Goal: Task Accomplishment & Management: Use online tool/utility

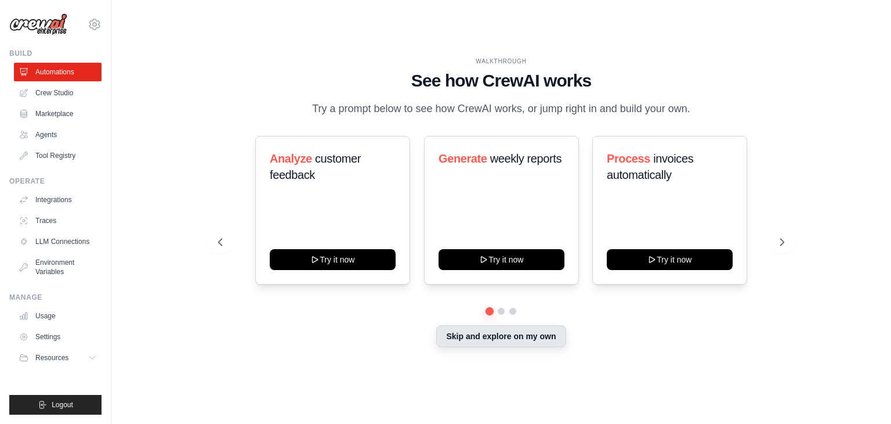
click at [546, 341] on button "Skip and explore on my own" at bounding box center [500, 336] width 129 height 22
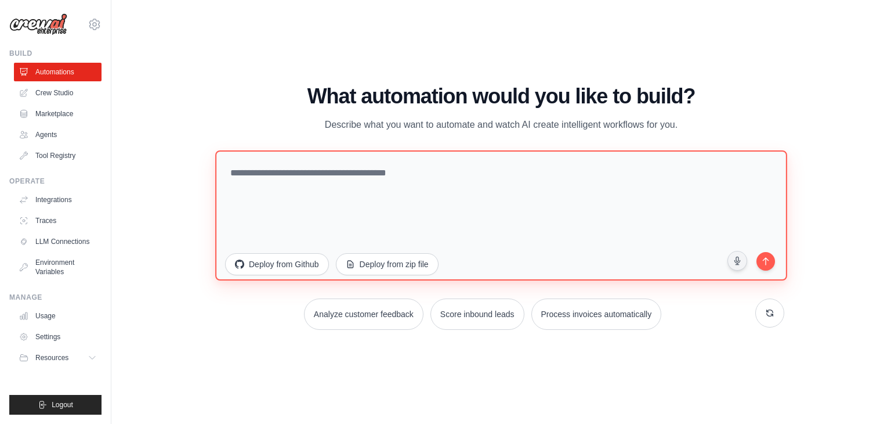
click at [349, 160] on textarea at bounding box center [501, 215] width 572 height 130
paste textarea "**********"
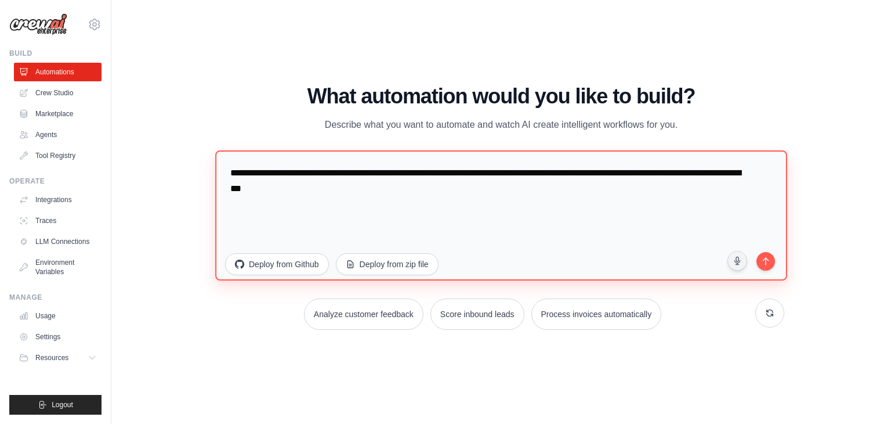
paste textarea "**********"
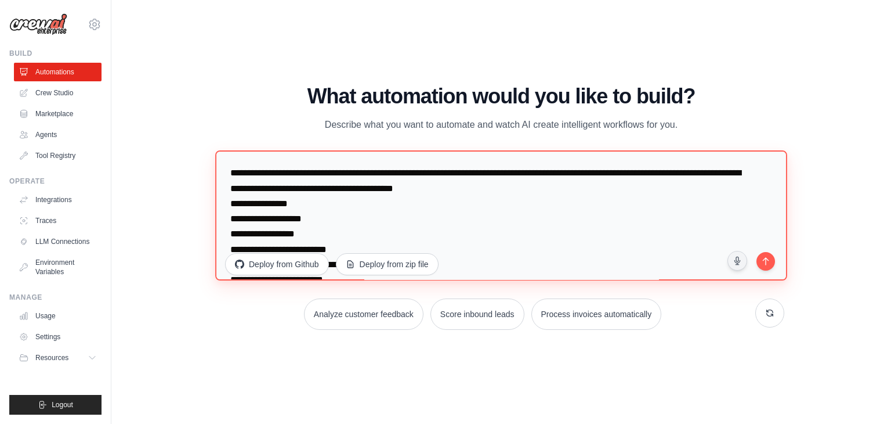
scroll to position [1062, 0]
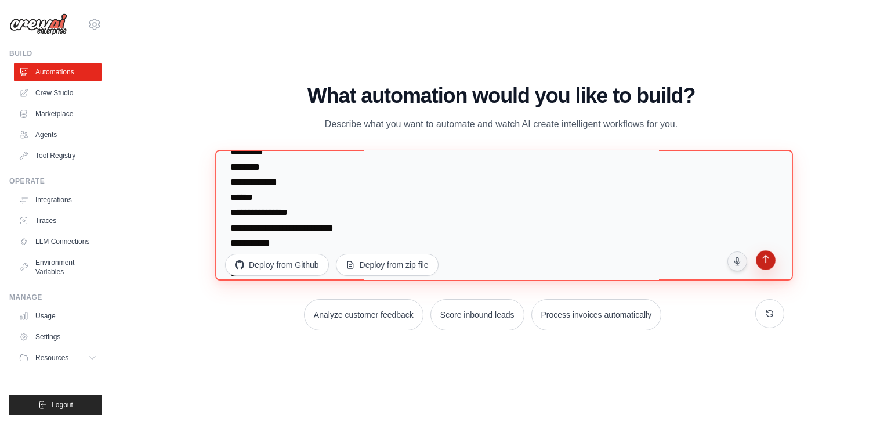
type textarea "**********"
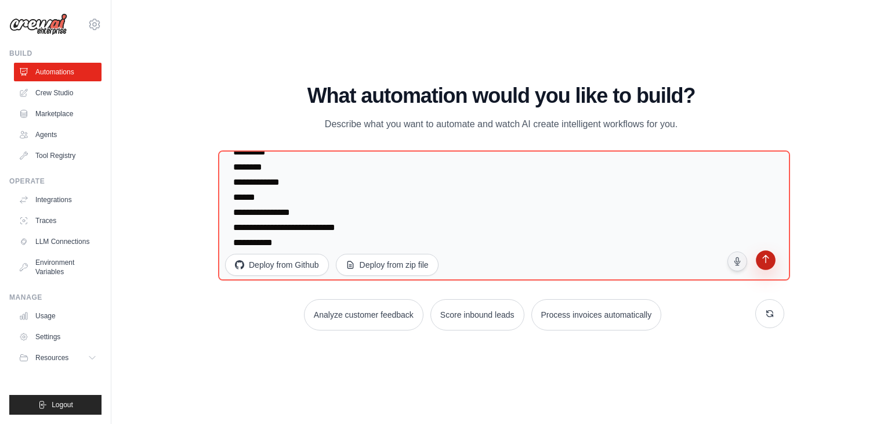
click at [766, 262] on icon "submit" at bounding box center [766, 260] width 6 height 9
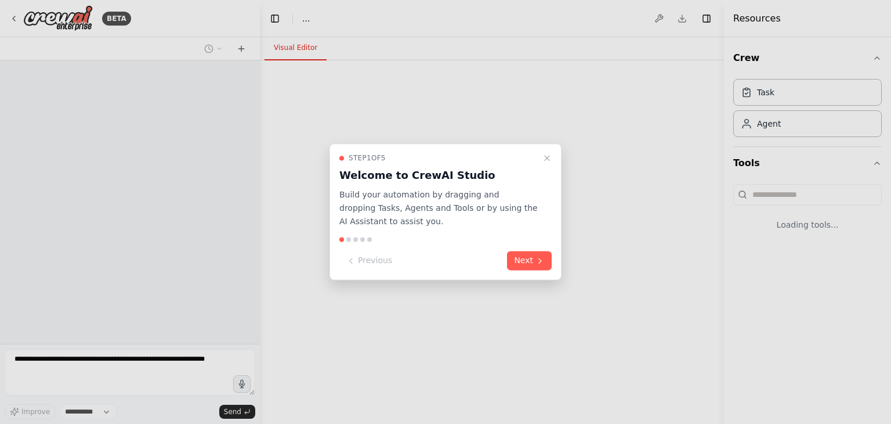
select select "****"
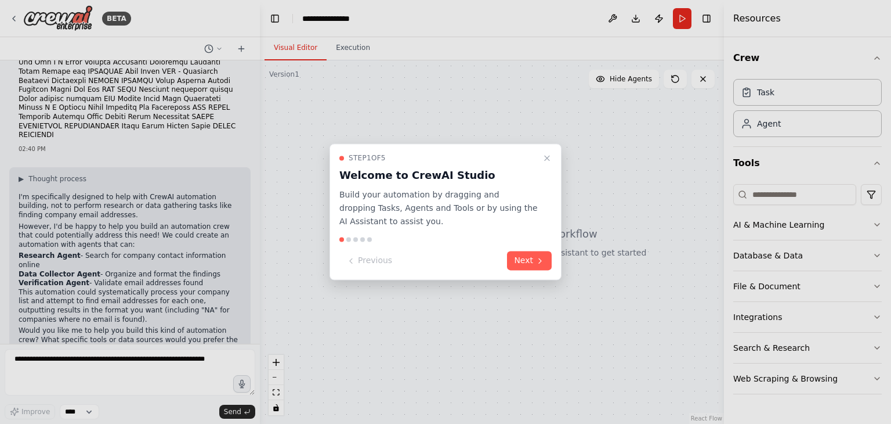
scroll to position [215, 0]
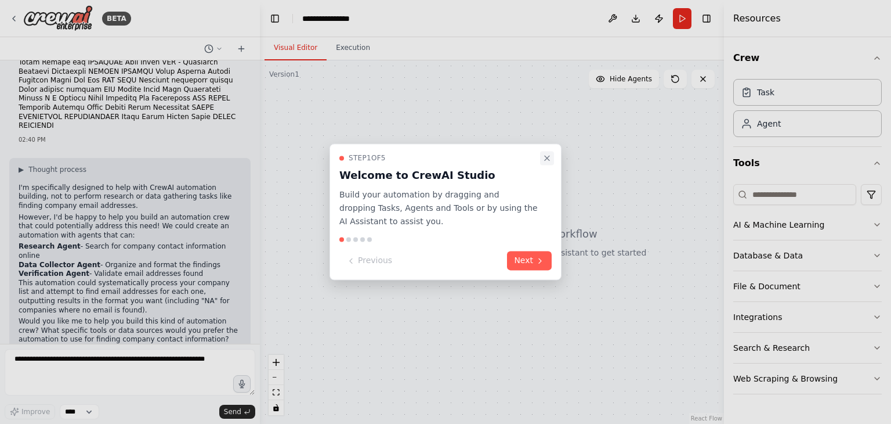
click at [546, 157] on icon "Close walkthrough" at bounding box center [547, 158] width 5 height 5
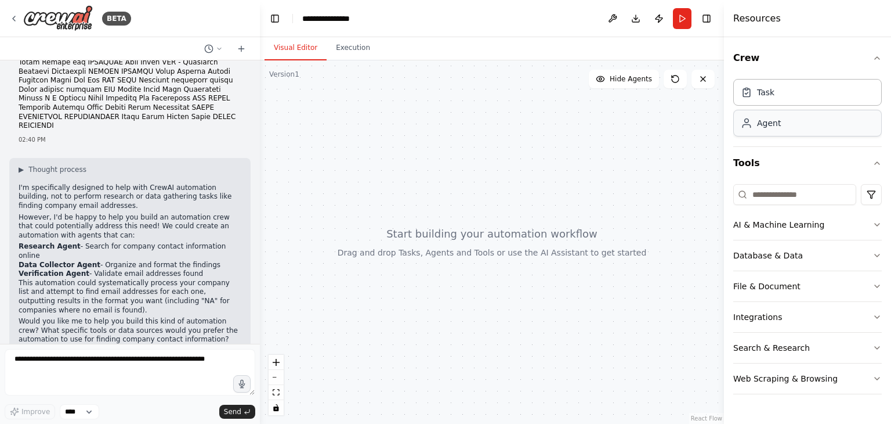
click at [785, 125] on div "Agent" at bounding box center [808, 123] width 149 height 27
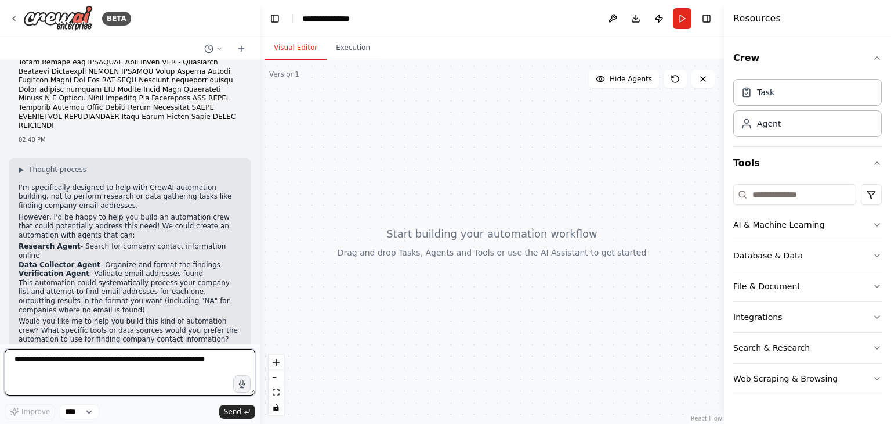
click at [98, 365] on textarea at bounding box center [130, 372] width 251 height 46
click at [207, 359] on textarea at bounding box center [130, 372] width 251 height 46
click at [209, 359] on textarea at bounding box center [130, 372] width 251 height 46
type textarea "**********"
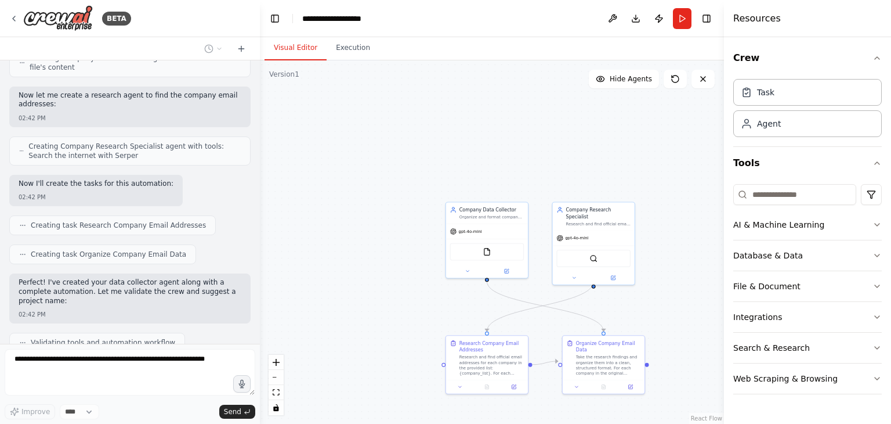
scroll to position [844, 0]
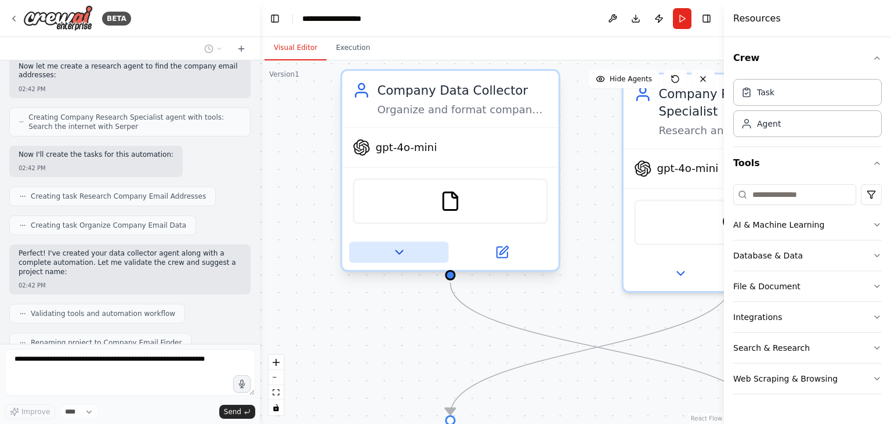
click at [400, 258] on button at bounding box center [398, 251] width 99 height 21
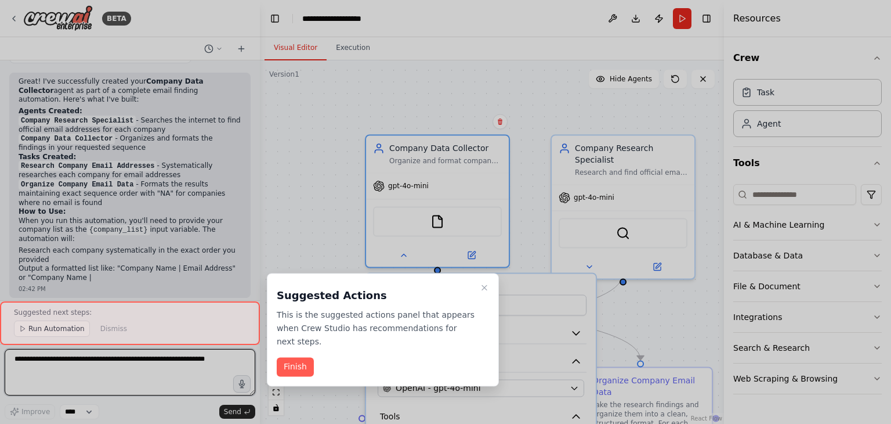
scroll to position [1142, 0]
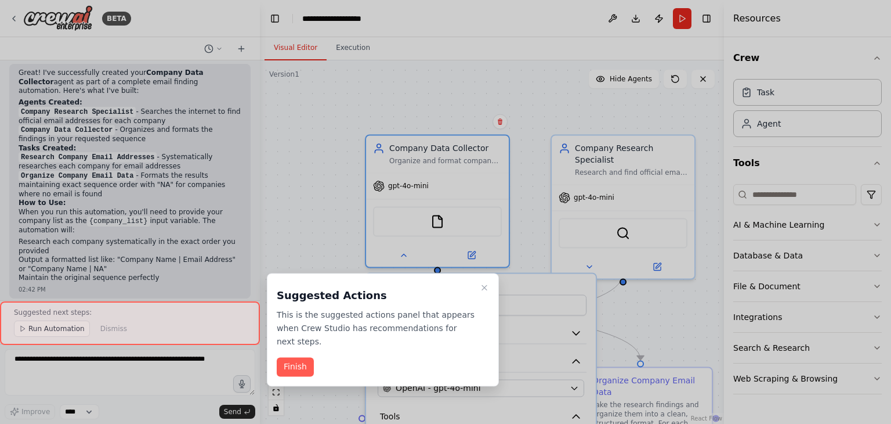
click at [332, 327] on p "This is the suggested actions panel that appears when Crew Studio has recommend…" at bounding box center [376, 327] width 198 height 39
click at [298, 358] on button "Finish" at bounding box center [295, 367] width 37 height 19
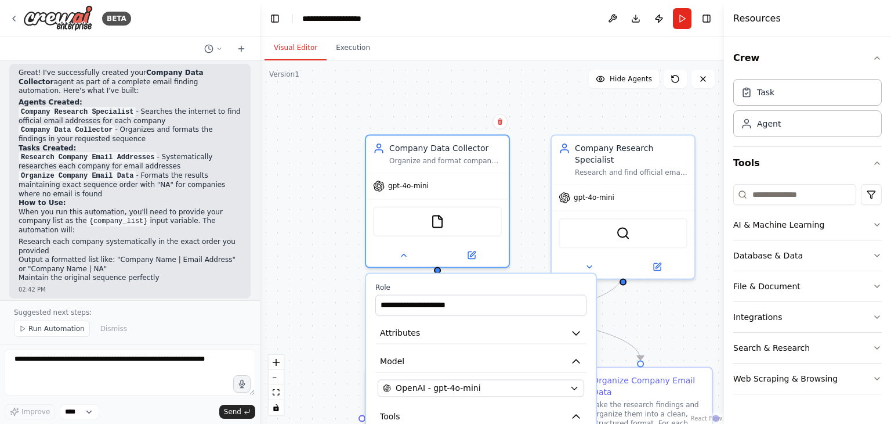
click at [56, 332] on span "Run Automation" at bounding box center [56, 328] width 56 height 9
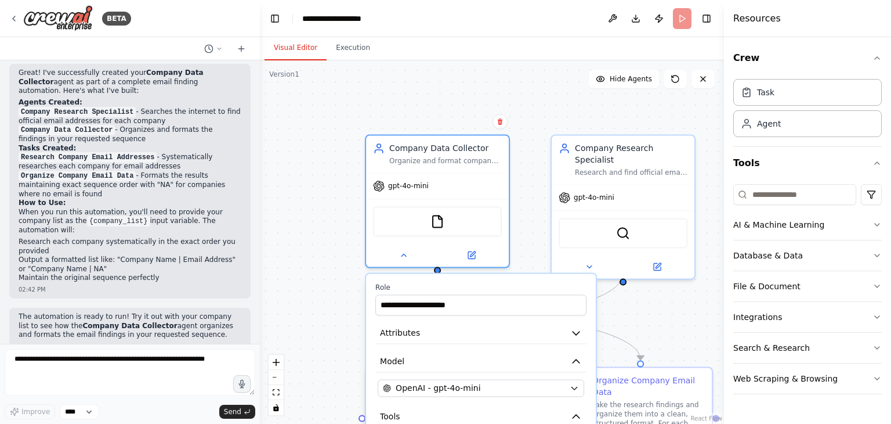
scroll to position [1098, 0]
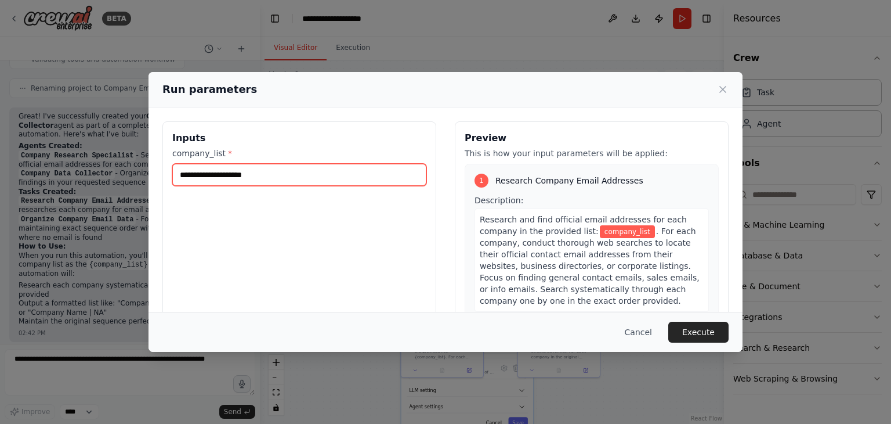
click at [275, 179] on input "company_list *" at bounding box center [299, 175] width 254 height 22
paste input "**********"
type input "**********"
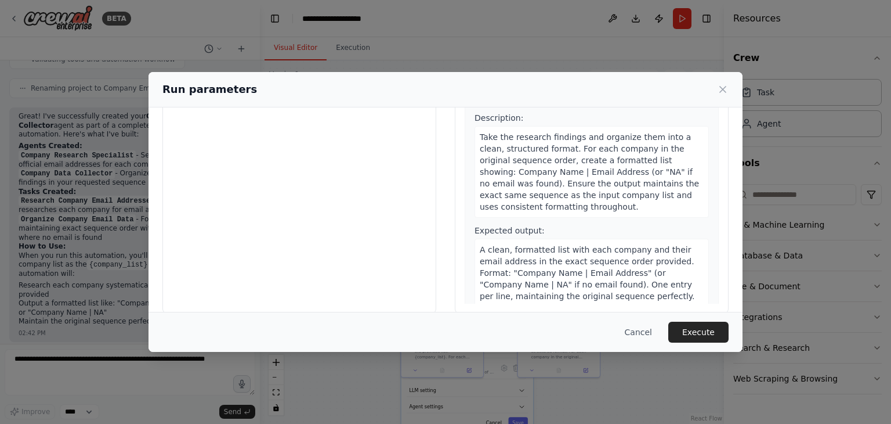
scroll to position [98, 0]
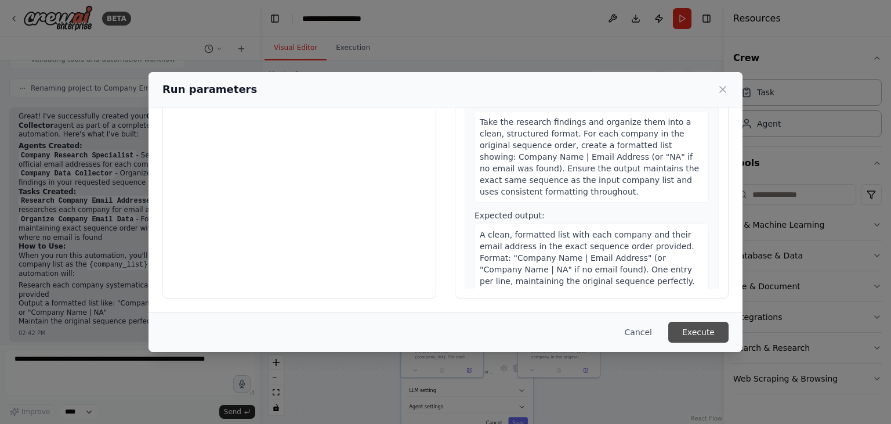
click at [717, 332] on button "Execute" at bounding box center [699, 332] width 60 height 21
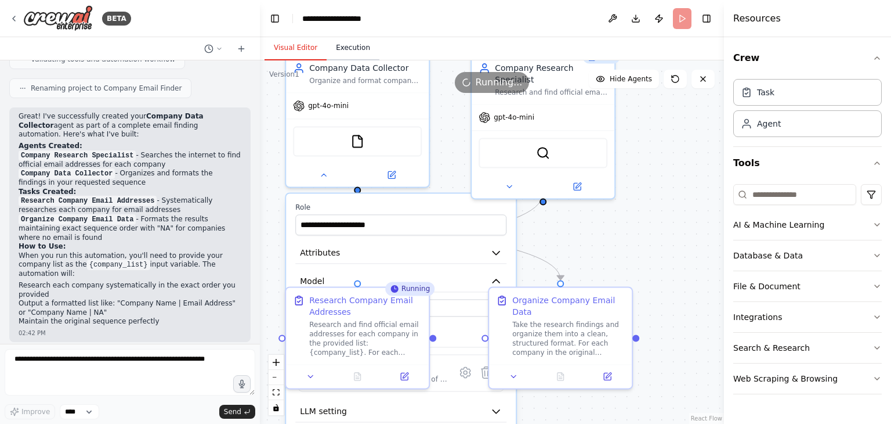
click at [342, 43] on button "Execution" at bounding box center [353, 48] width 53 height 24
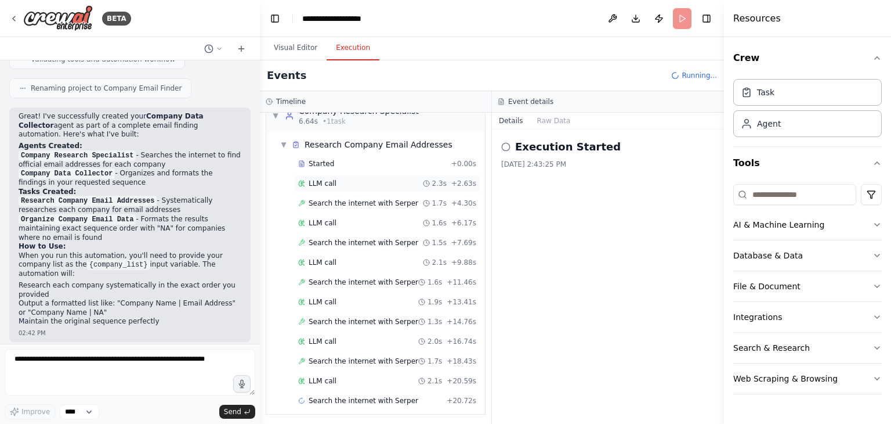
scroll to position [39, 0]
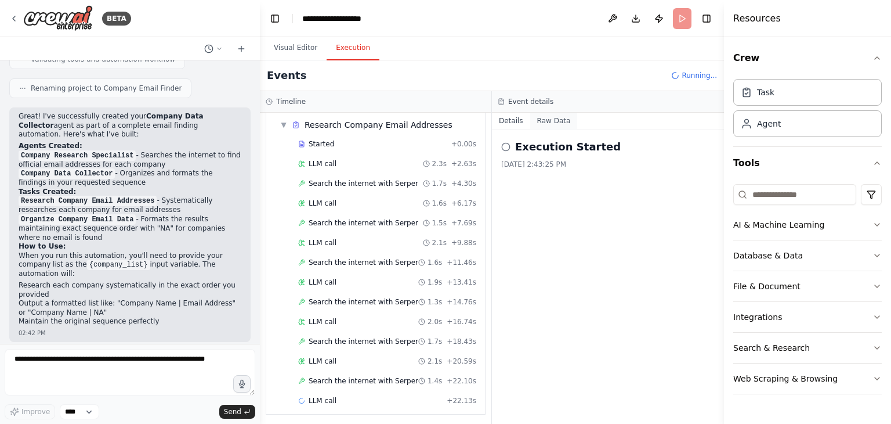
click at [550, 119] on button "Raw Data" at bounding box center [554, 121] width 48 height 16
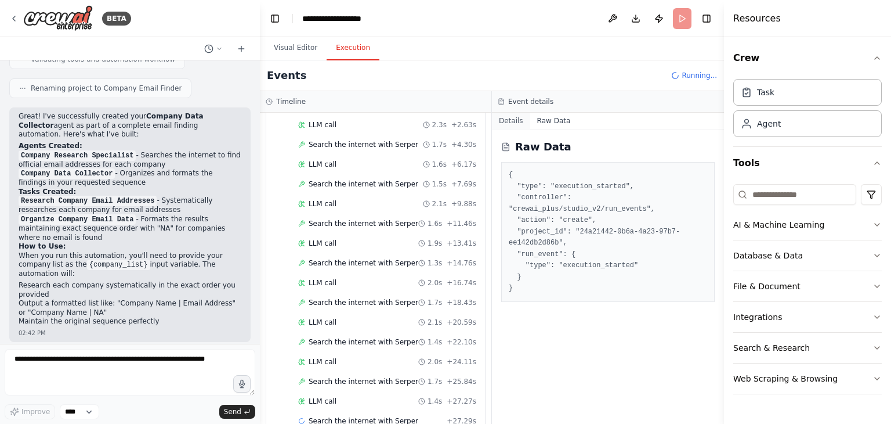
scroll to position [98, 0]
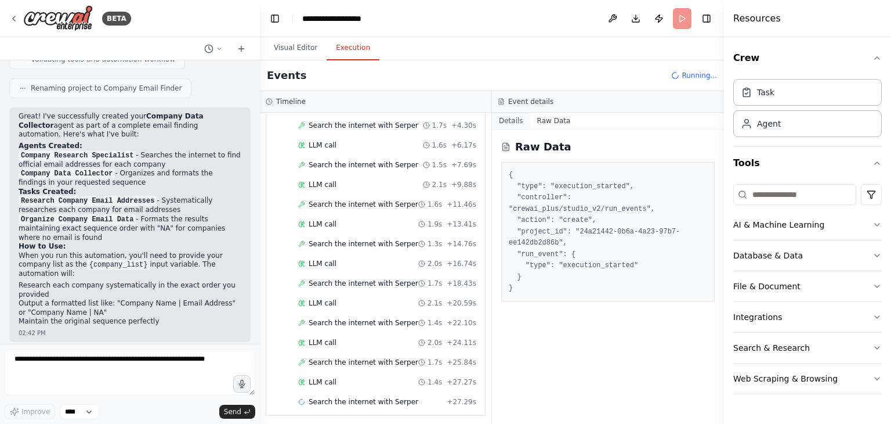
click at [514, 123] on button "Details" at bounding box center [511, 121] width 38 height 16
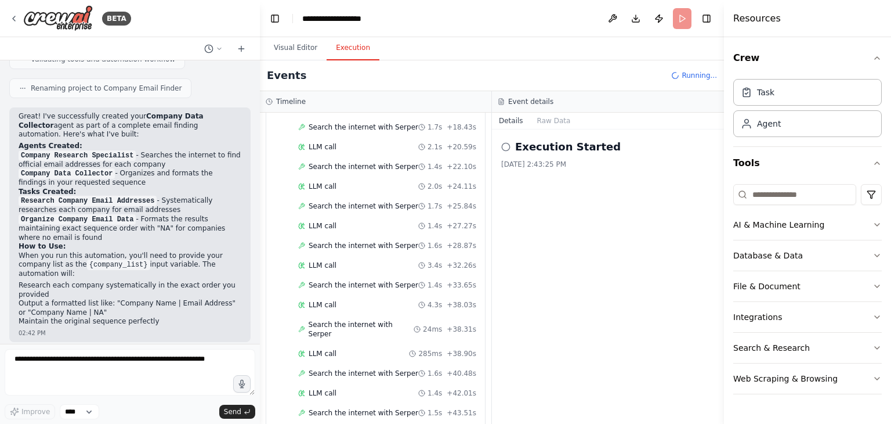
scroll to position [273, 0]
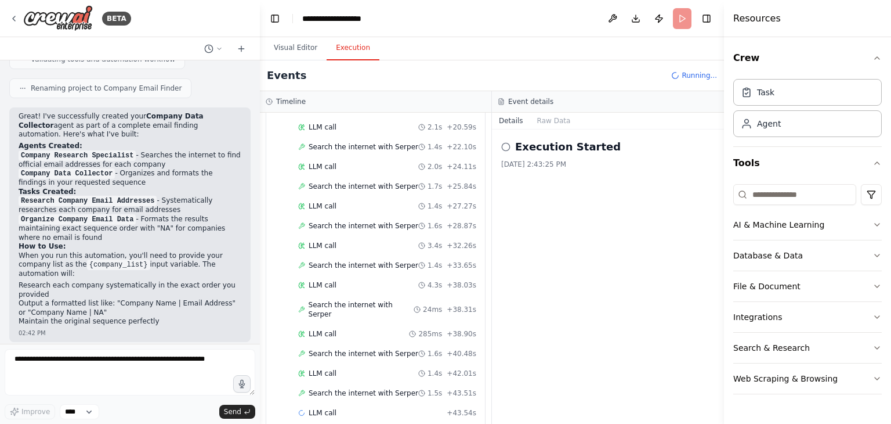
click at [270, 99] on circle at bounding box center [269, 102] width 6 height 6
click at [301, 53] on button "Visual Editor" at bounding box center [296, 48] width 62 height 24
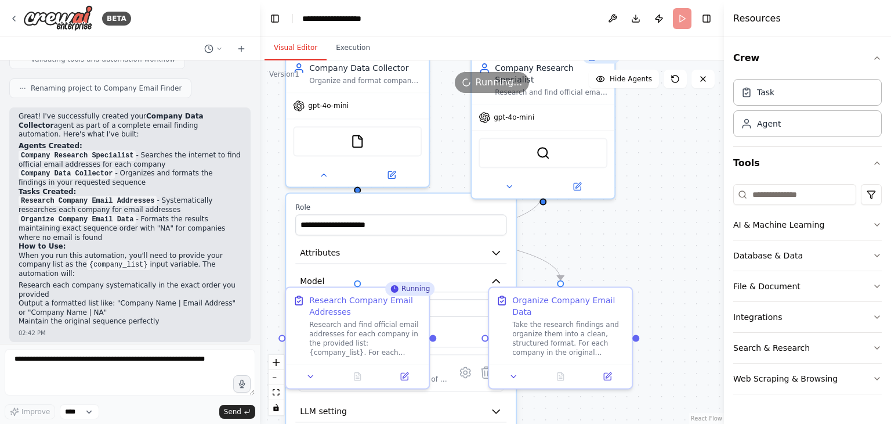
scroll to position [0, 0]
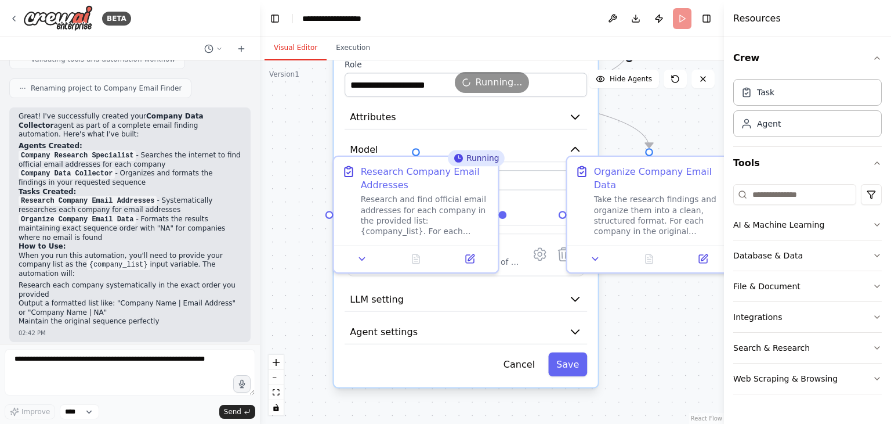
drag, startPoint x: 578, startPoint y: 384, endPoint x: 615, endPoint y: 303, distance: 88.8
click at [635, 321] on div ".deletable-edge-delete-btn { width: 20px; height: 20px; border: 0px solid #ffff…" at bounding box center [492, 241] width 464 height 363
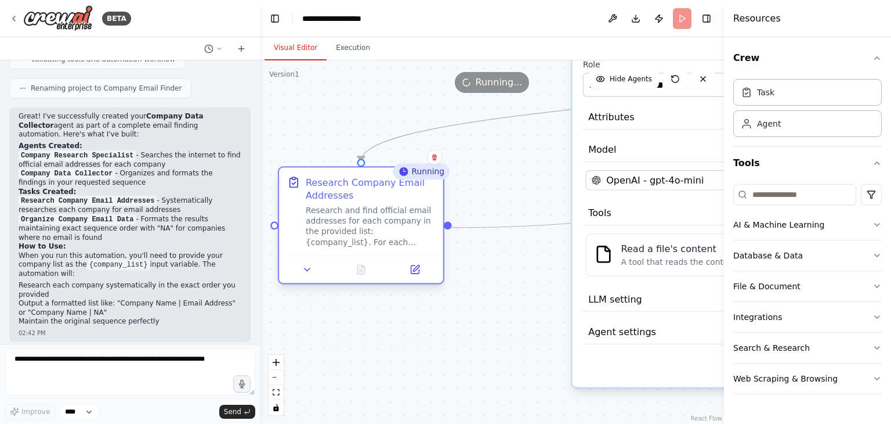
drag, startPoint x: 416, startPoint y: 176, endPoint x: 361, endPoint y: 182, distance: 54.9
click at [361, 182] on div "Research Company Email Addresses" at bounding box center [370, 188] width 129 height 27
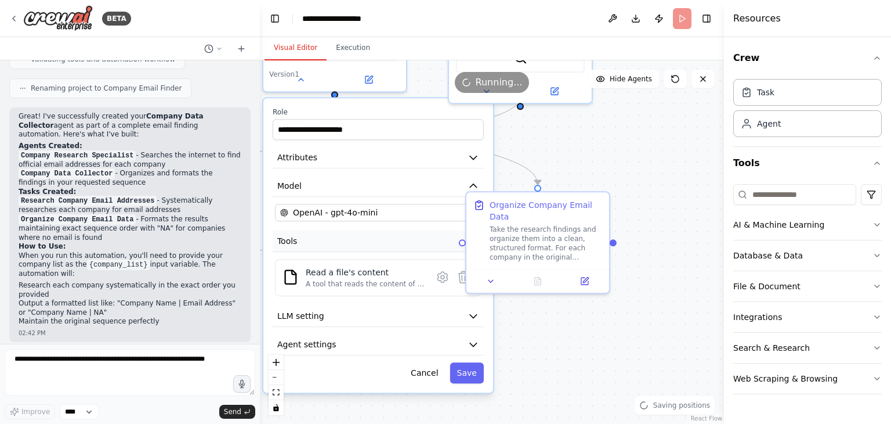
drag, startPoint x: 526, startPoint y: 254, endPoint x: 404, endPoint y: 248, distance: 122.0
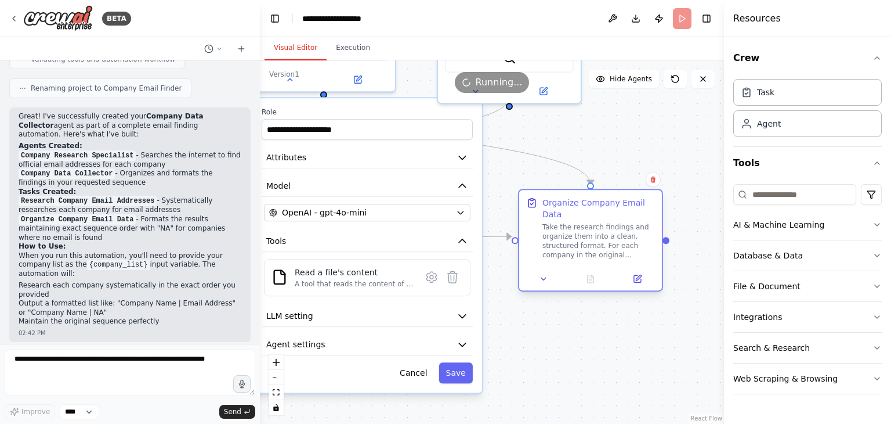
drag, startPoint x: 540, startPoint y: 207, endPoint x: 604, endPoint y: 237, distance: 70.1
click at [608, 205] on div "Organize Company Email Data" at bounding box center [599, 208] width 113 height 23
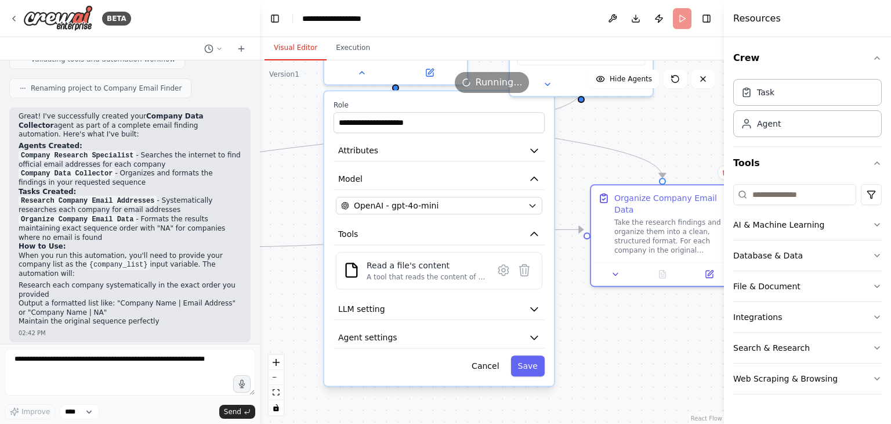
drag, startPoint x: 583, startPoint y: 304, endPoint x: 654, endPoint y: 296, distance: 71.8
click at [521, 305] on button "LLM setting" at bounding box center [439, 308] width 211 height 21
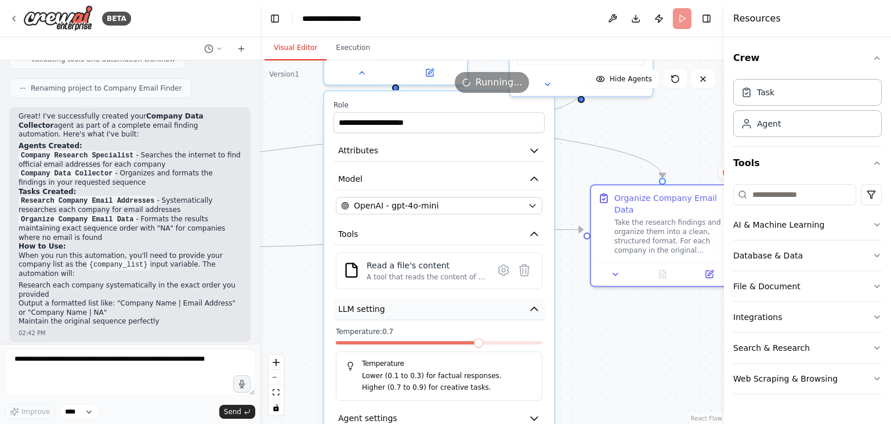
click at [521, 305] on button "LLM setting" at bounding box center [439, 308] width 211 height 21
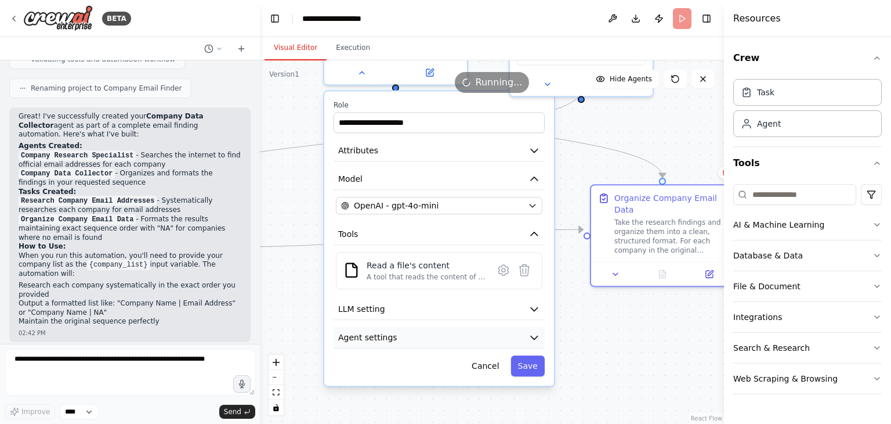
click at [533, 336] on icon "button" at bounding box center [534, 337] width 7 height 3
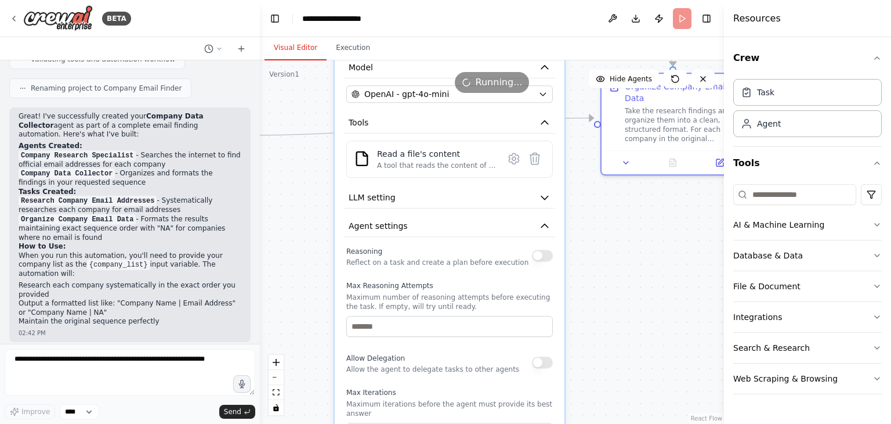
drag, startPoint x: 510, startPoint y: 356, endPoint x: 520, endPoint y: 244, distance: 111.9
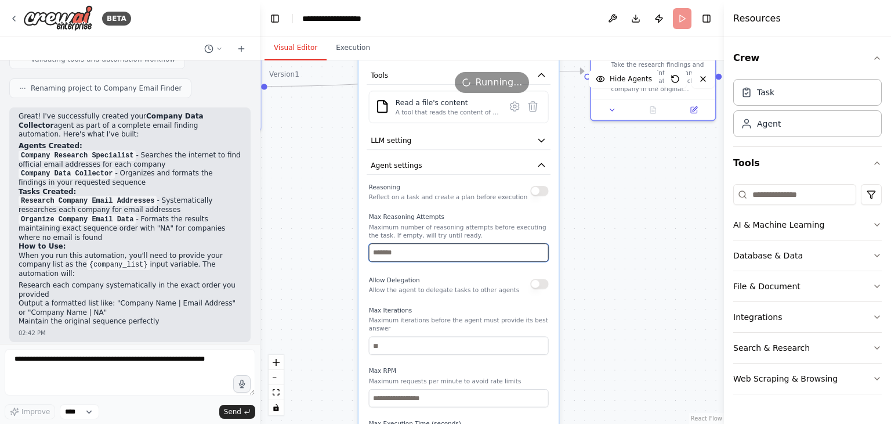
drag, startPoint x: 514, startPoint y: 309, endPoint x: 514, endPoint y: 241, distance: 68.5
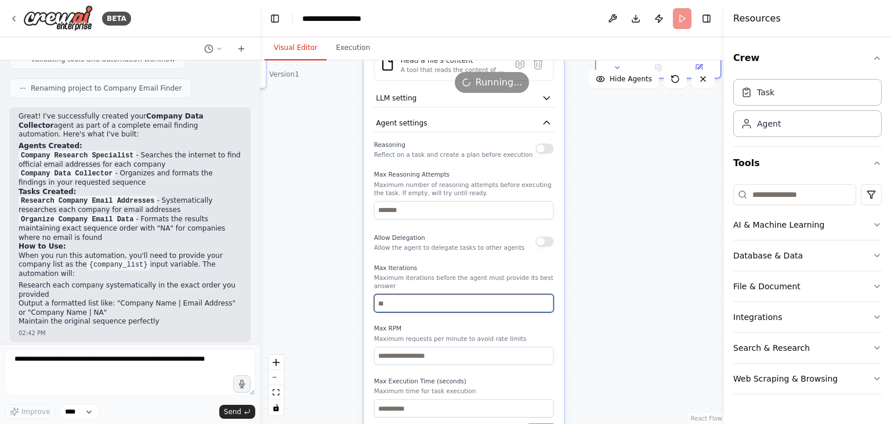
drag, startPoint x: 513, startPoint y: 334, endPoint x: 519, endPoint y: 281, distance: 52.6
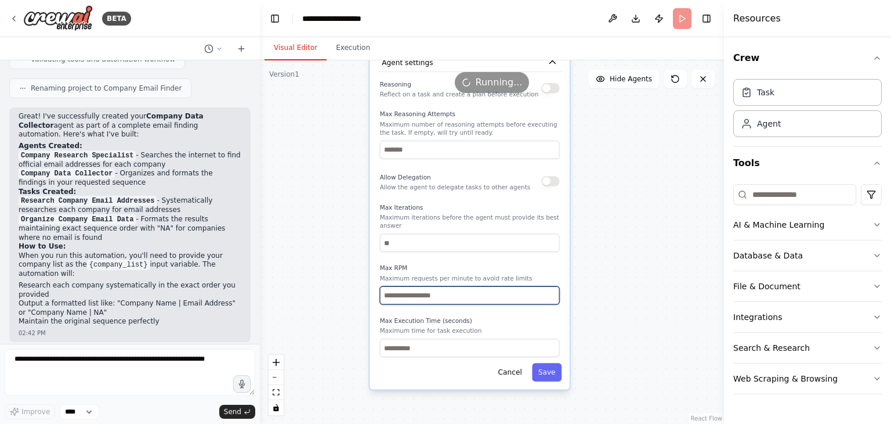
drag, startPoint x: 508, startPoint y: 326, endPoint x: 513, endPoint y: 282, distance: 44.4
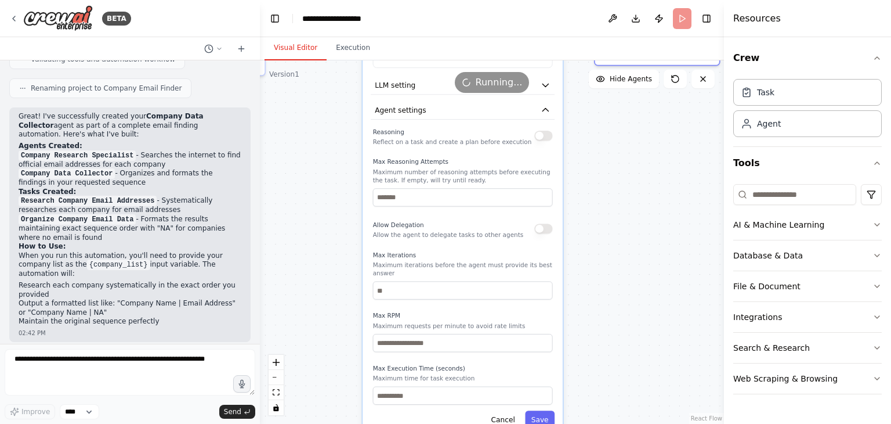
drag, startPoint x: 525, startPoint y: 274, endPoint x: 511, endPoint y: 376, distance: 103.1
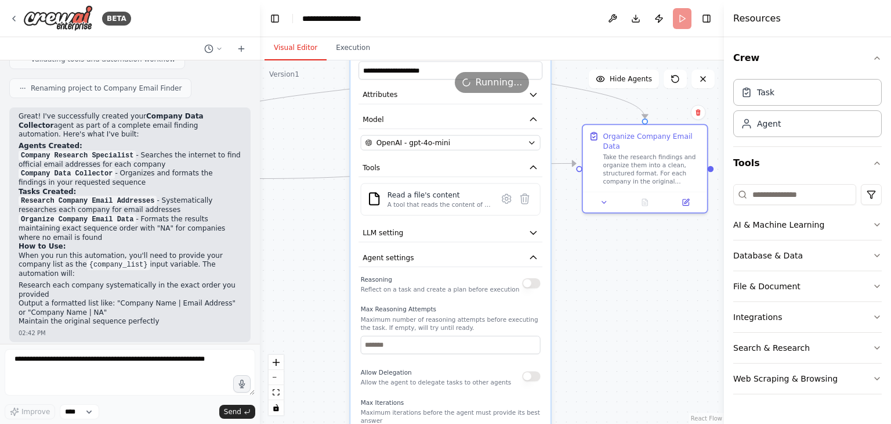
drag, startPoint x: 515, startPoint y: 342, endPoint x: 512, endPoint y: 367, distance: 24.6
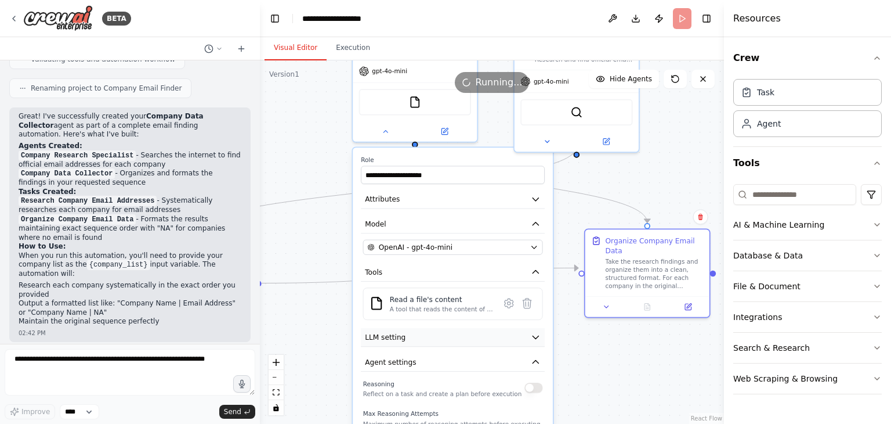
drag, startPoint x: 473, startPoint y: 253, endPoint x: 471, endPoint y: 339, distance: 85.9
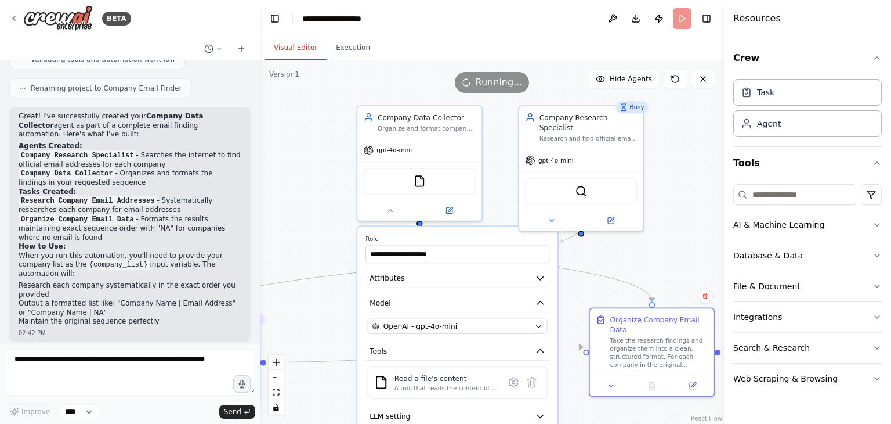
drag, startPoint x: 468, startPoint y: 265, endPoint x: 474, endPoint y: 335, distance: 69.9
click at [493, 300] on button "Model" at bounding box center [458, 303] width 184 height 19
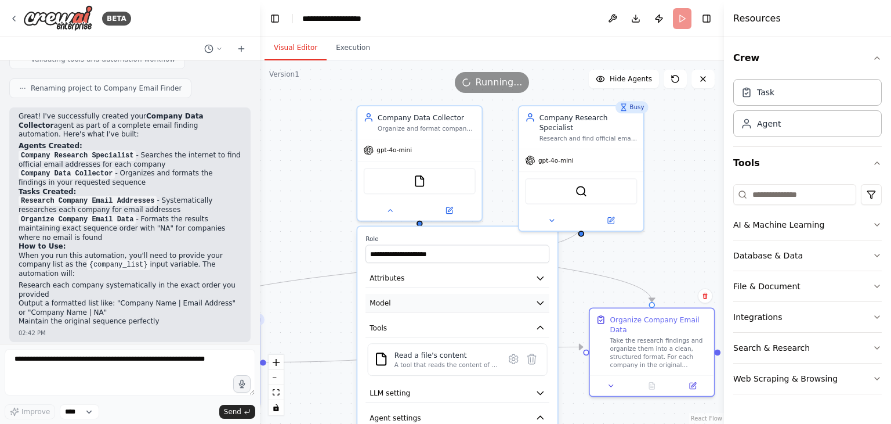
click at [493, 300] on button "Model" at bounding box center [458, 303] width 184 height 19
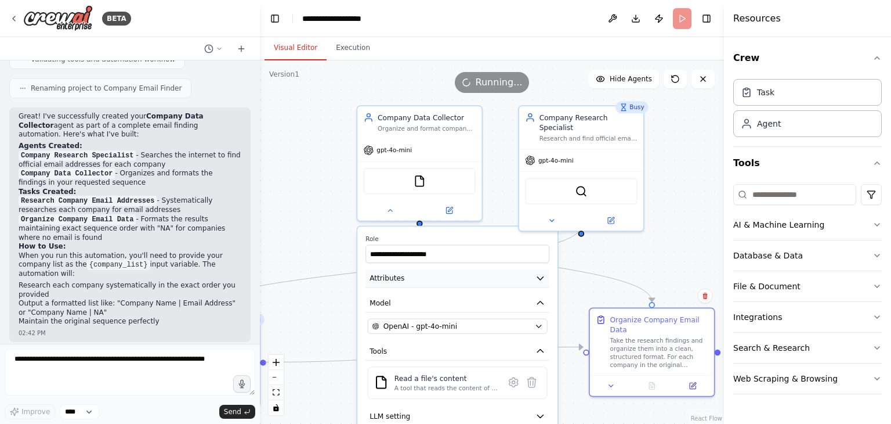
click at [500, 281] on button "Attributes" at bounding box center [458, 278] width 184 height 19
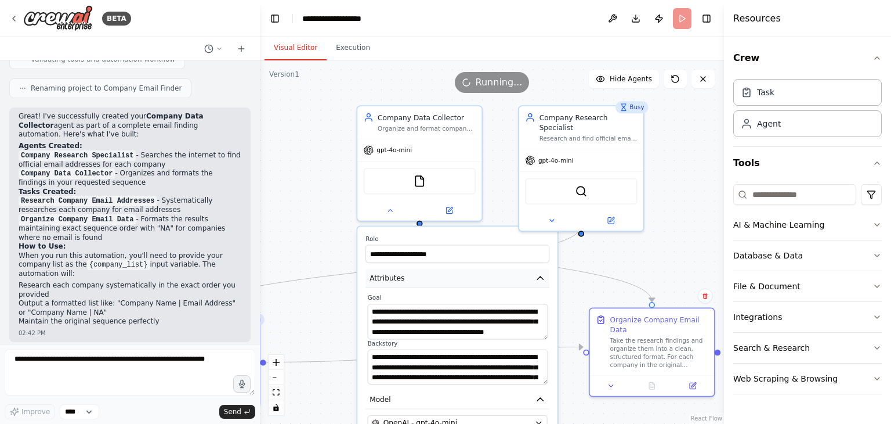
click at [500, 281] on button "Attributes" at bounding box center [458, 278] width 184 height 19
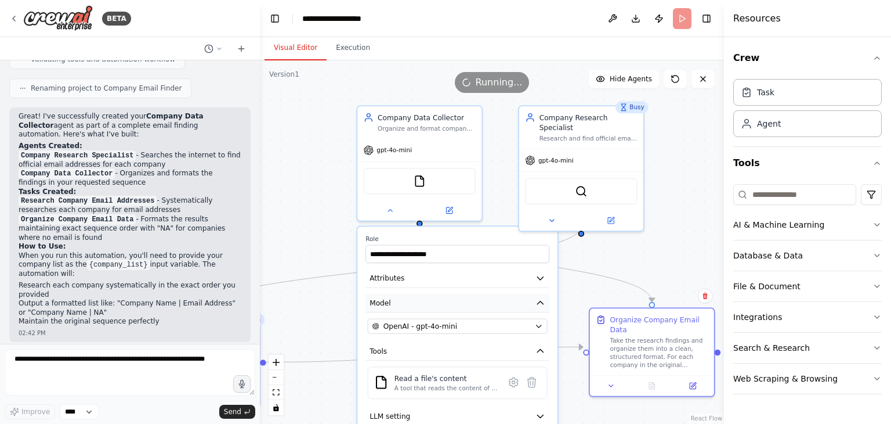
click at [494, 311] on button "Model" at bounding box center [458, 303] width 184 height 19
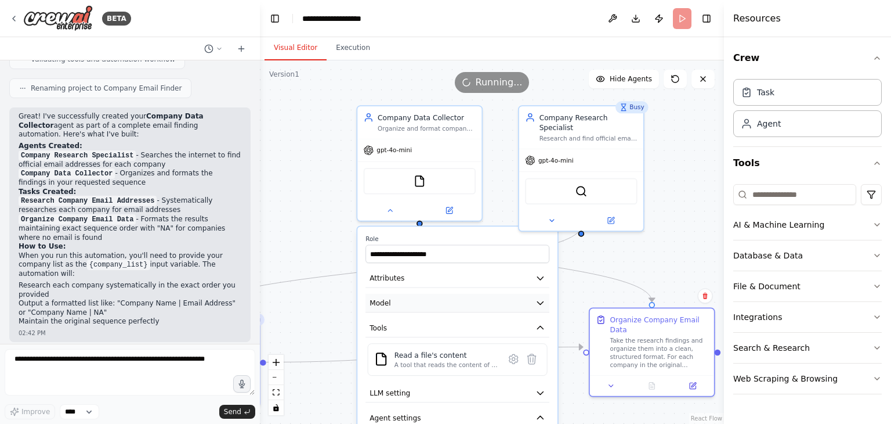
click at [494, 311] on button "Model" at bounding box center [458, 303] width 184 height 19
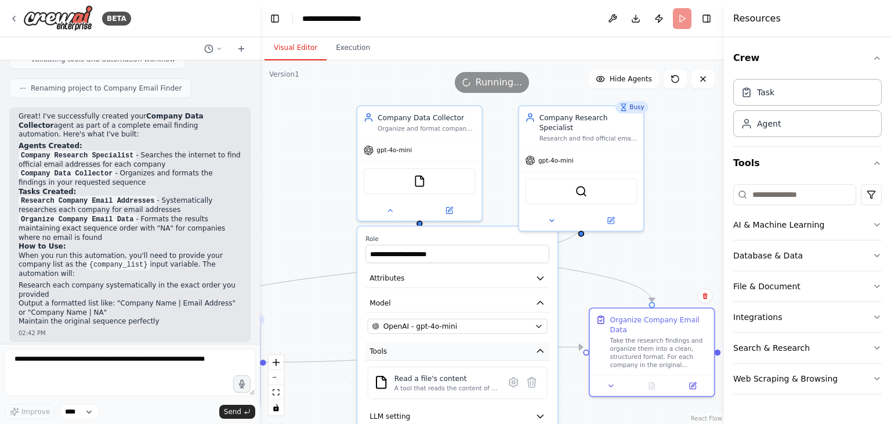
click at [490, 355] on button "Tools" at bounding box center [458, 351] width 184 height 19
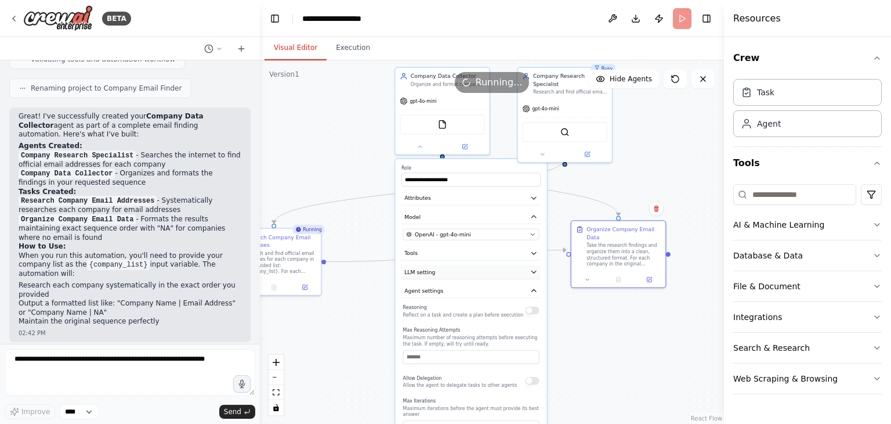
drag, startPoint x: 480, startPoint y: 372, endPoint x: 486, endPoint y: 273, distance: 99.4
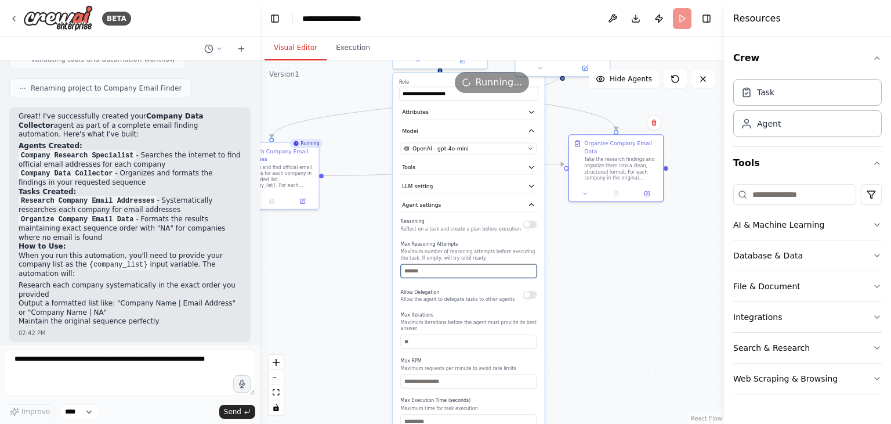
drag, startPoint x: 497, startPoint y: 351, endPoint x: 494, endPoint y: 263, distance: 88.2
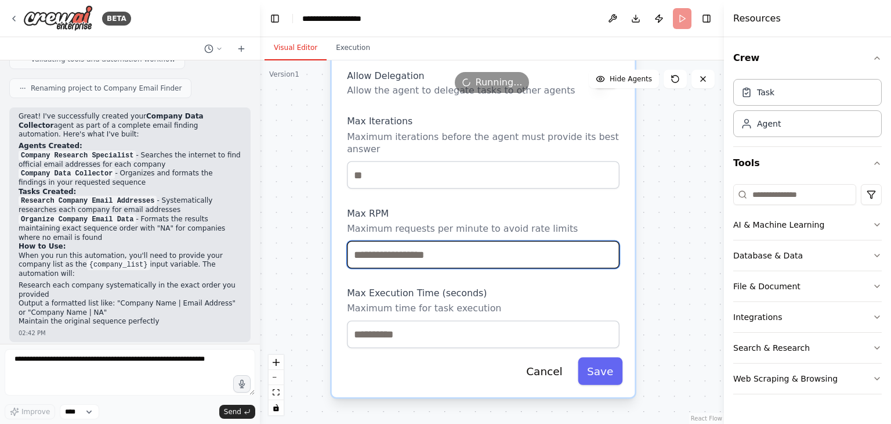
drag, startPoint x: 477, startPoint y: 367, endPoint x: 497, endPoint y: 237, distance: 131.6
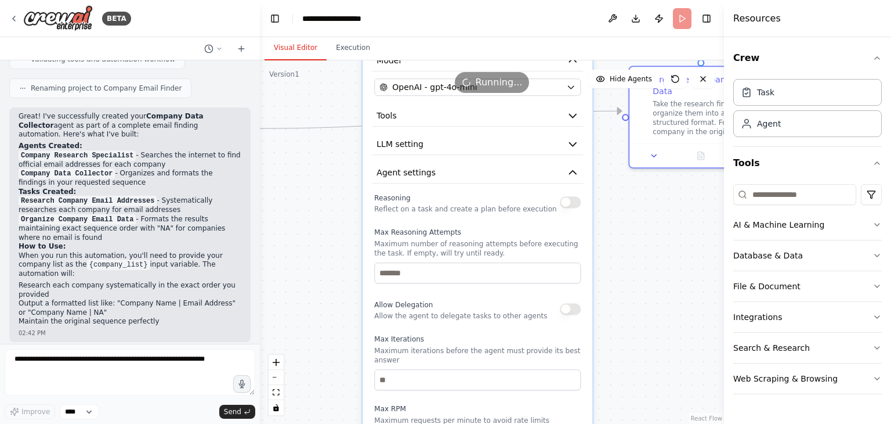
drag, startPoint x: 522, startPoint y: 249, endPoint x: 508, endPoint y: 428, distance: 179.3
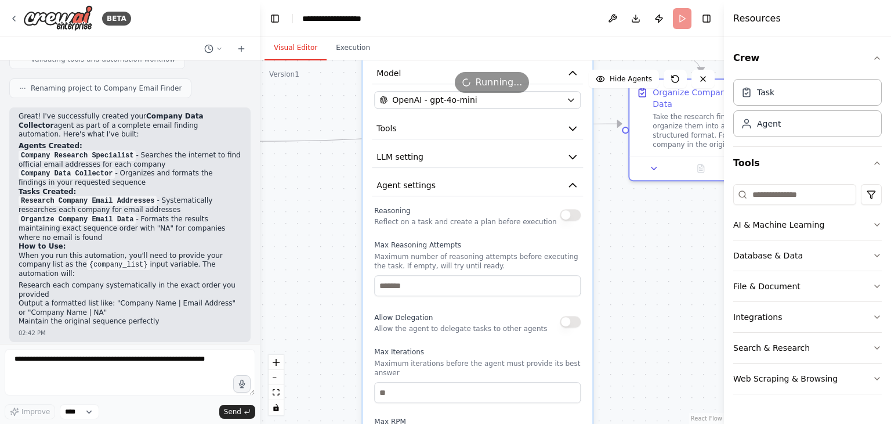
drag, startPoint x: 522, startPoint y: 240, endPoint x: 521, endPoint y: 387, distance: 147.4
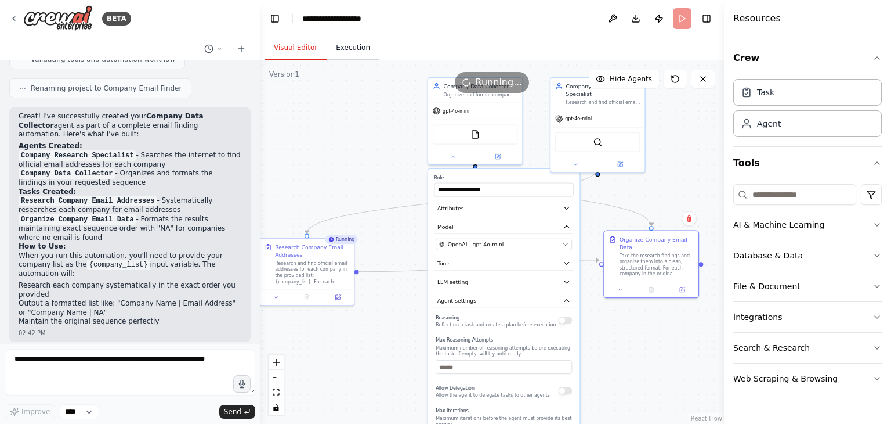
click at [351, 54] on button "Execution" at bounding box center [353, 48] width 53 height 24
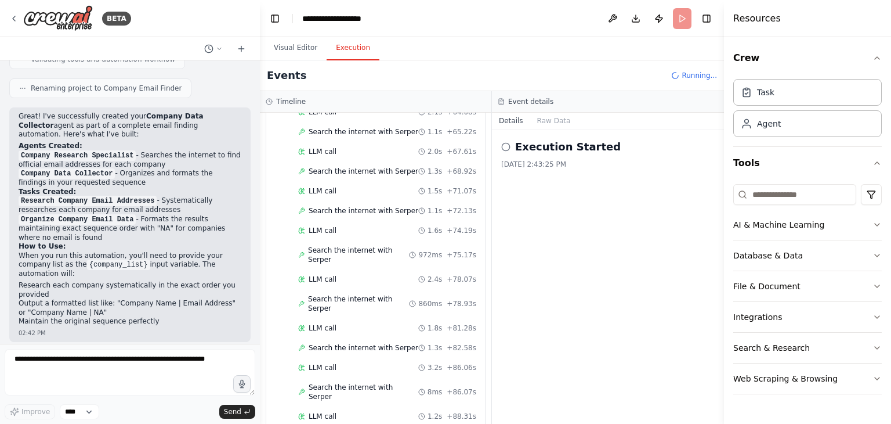
scroll to position [761, 0]
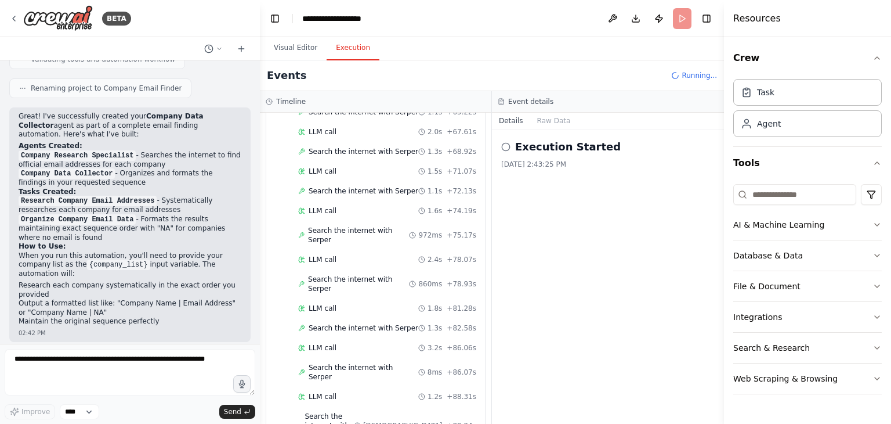
click at [507, 149] on icon at bounding box center [505, 146] width 9 height 9
click at [544, 121] on button "Raw Data" at bounding box center [554, 121] width 48 height 16
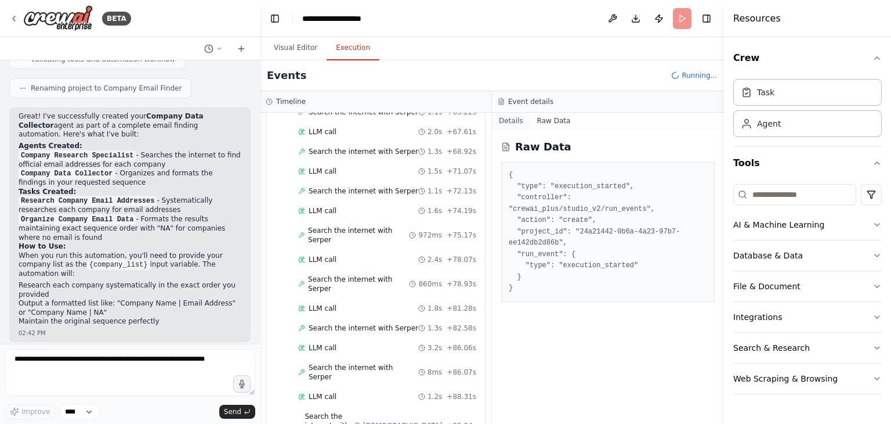
click at [518, 121] on button "Details" at bounding box center [511, 121] width 38 height 16
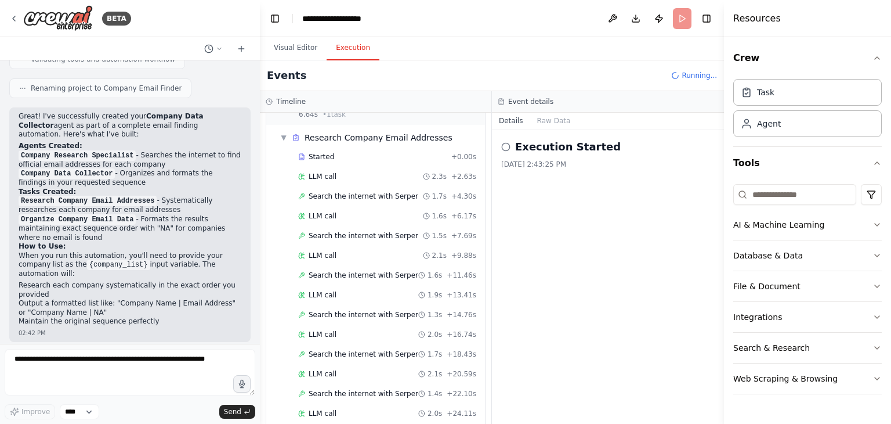
scroll to position [0, 0]
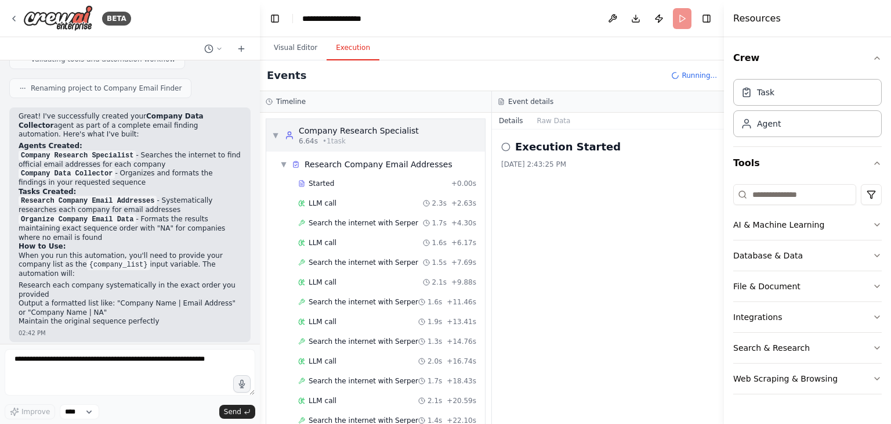
click at [273, 137] on span "▼" at bounding box center [275, 135] width 7 height 9
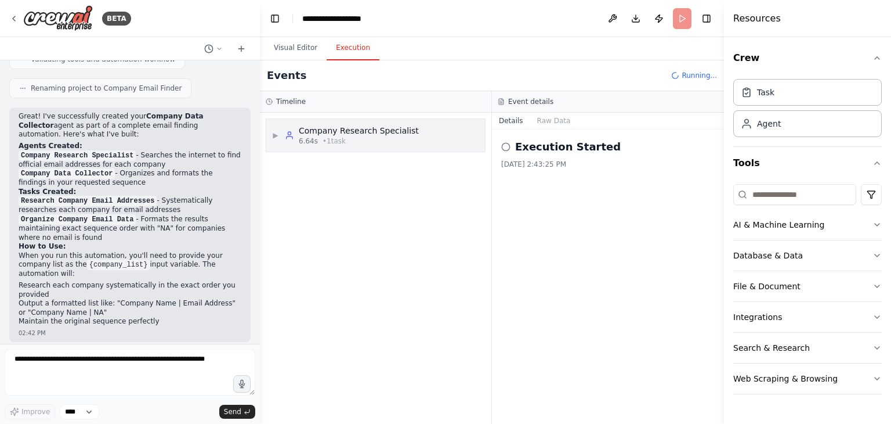
click at [274, 136] on span "▶" at bounding box center [275, 135] width 7 height 9
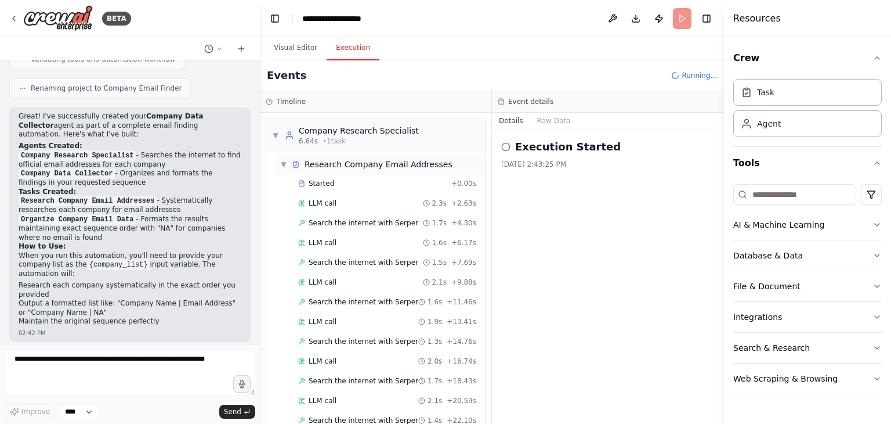
click at [326, 164] on div "Research Company Email Addresses" at bounding box center [379, 164] width 148 height 12
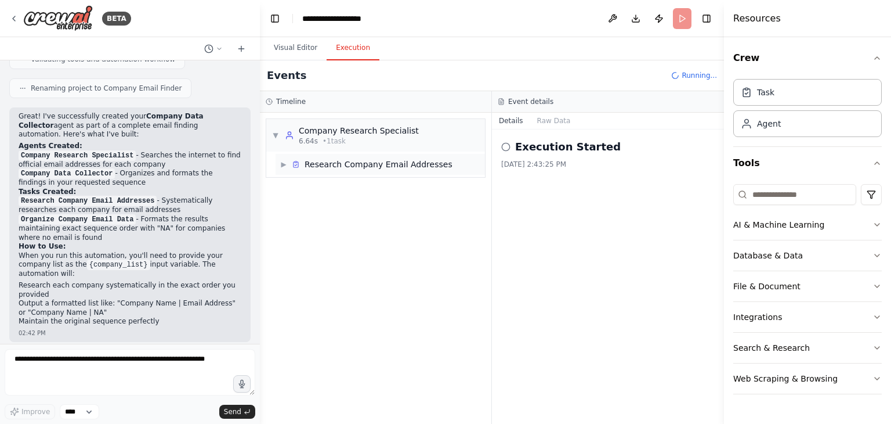
click at [325, 164] on div "Research Company Email Addresses" at bounding box center [379, 164] width 148 height 12
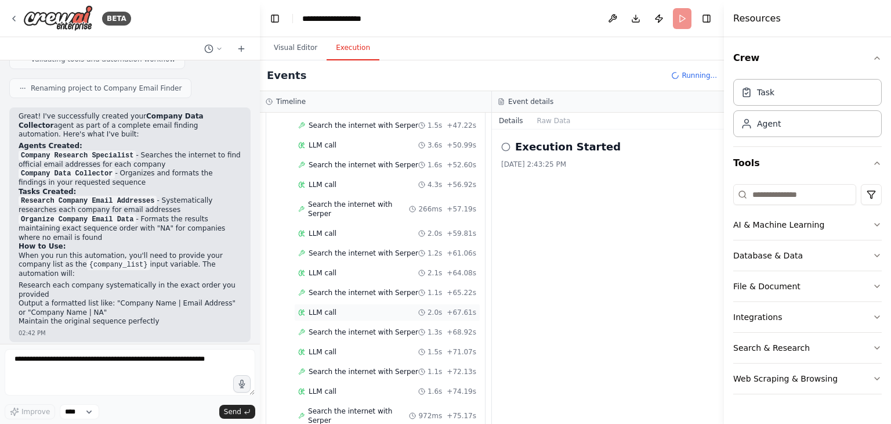
scroll to position [761, 0]
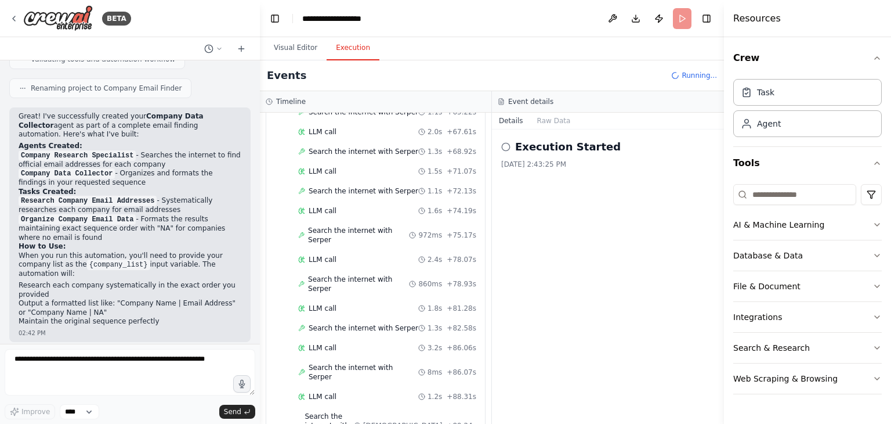
click at [684, 77] on div "Running..." at bounding box center [695, 75] width 46 height 9
click at [782, 161] on button "Tools" at bounding box center [808, 163] width 149 height 33
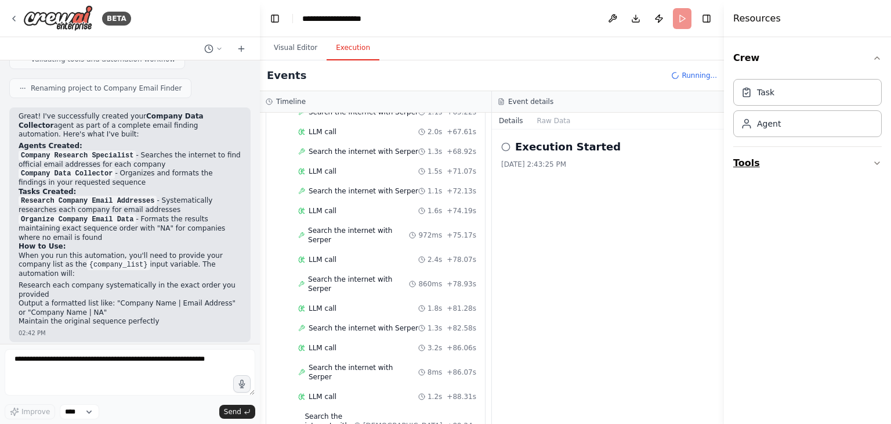
click at [782, 161] on button "Tools" at bounding box center [808, 163] width 149 height 33
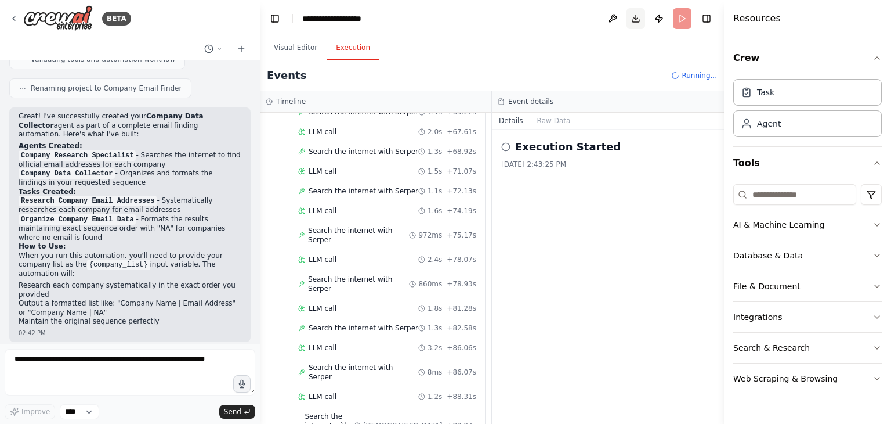
click at [636, 20] on button "Download" at bounding box center [636, 18] width 19 height 21
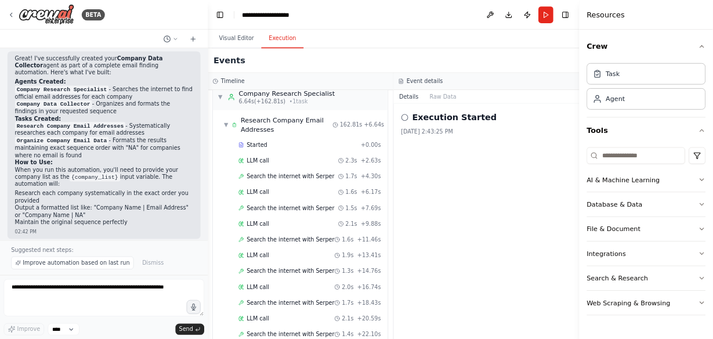
scroll to position [0, 0]
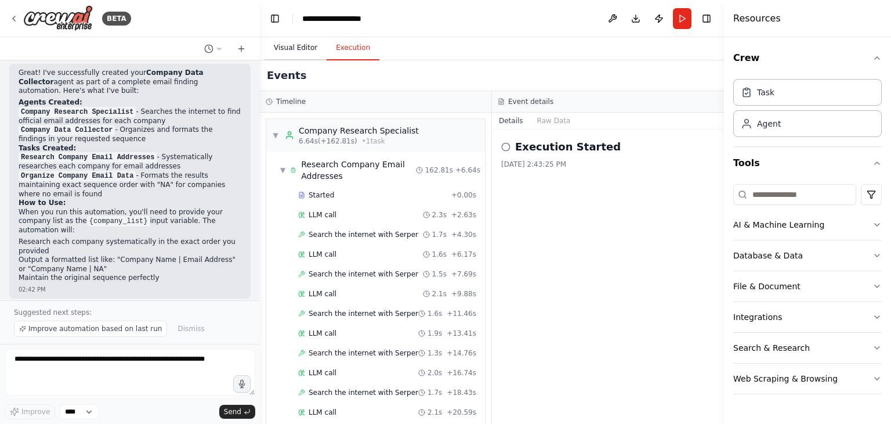
click at [290, 54] on button "Visual Editor" at bounding box center [296, 48] width 62 height 24
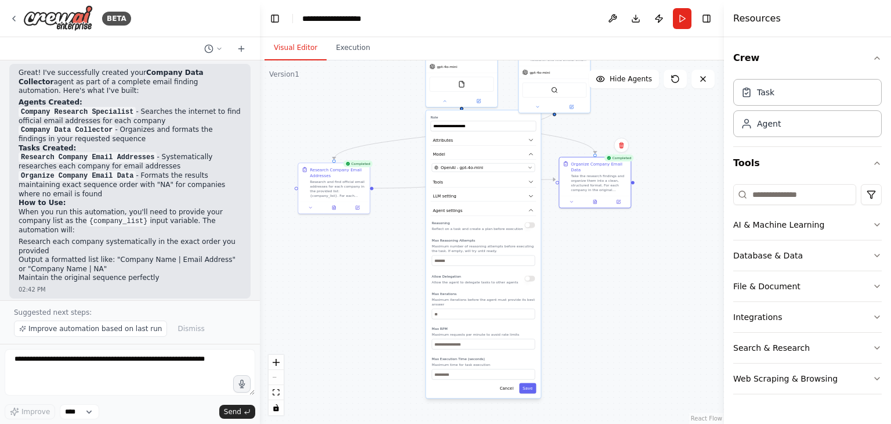
drag, startPoint x: 645, startPoint y: 362, endPoint x: 589, endPoint y: 261, distance: 115.8
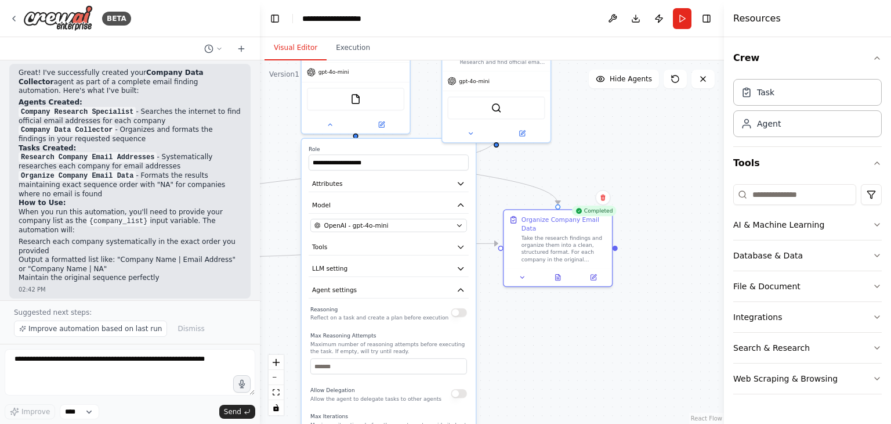
drag, startPoint x: 590, startPoint y: 287, endPoint x: 572, endPoint y: 341, distance: 56.5
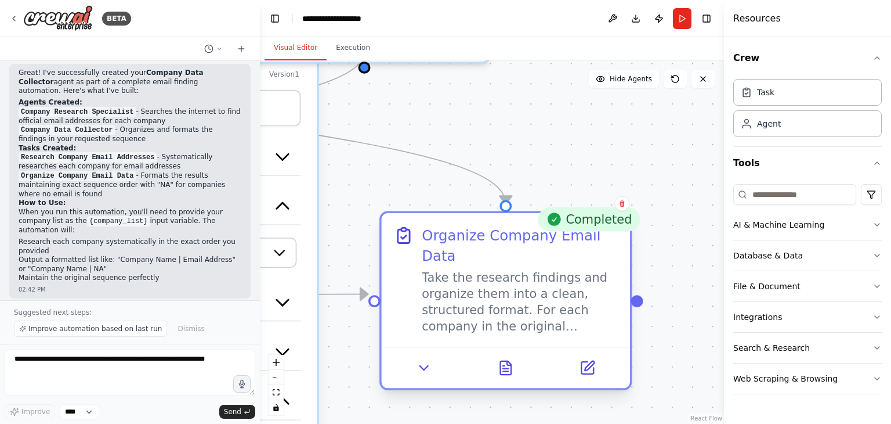
click at [548, 273] on div "Take the research findings and organize them into a clean, structured format. F…" at bounding box center [520, 302] width 196 height 64
click at [548, 270] on div "Take the research findings and organize them into a clean, structured format. F…" at bounding box center [520, 302] width 196 height 64
click at [501, 361] on icon at bounding box center [506, 367] width 11 height 13
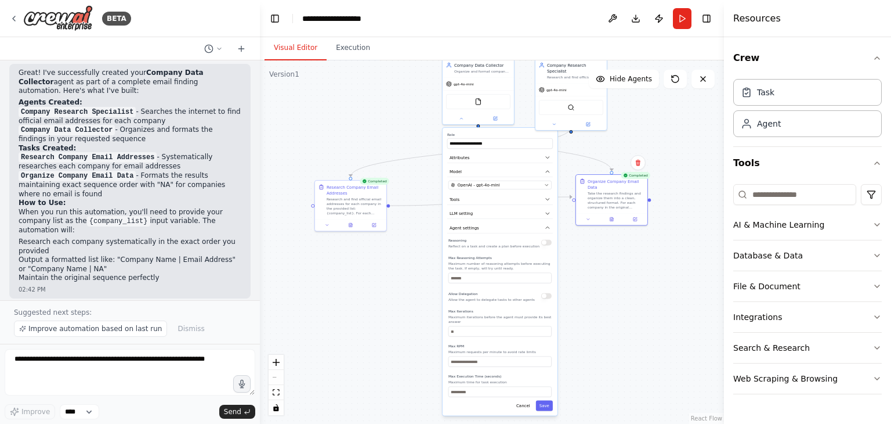
drag, startPoint x: 513, startPoint y: 340, endPoint x: 624, endPoint y: 226, distance: 159.3
click at [612, 216] on icon at bounding box center [612, 218] width 3 height 4
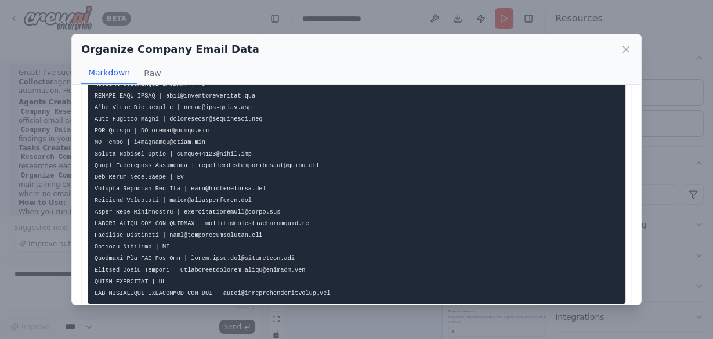
scroll to position [110, 0]
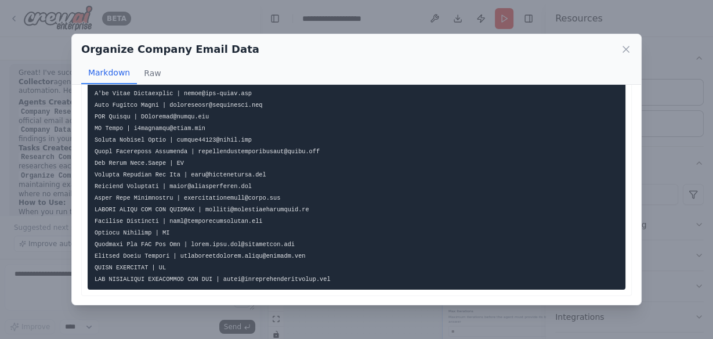
click at [348, 214] on pre at bounding box center [357, 139] width 538 height 299
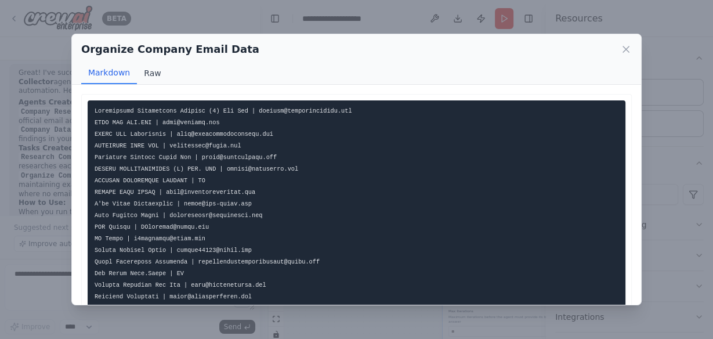
click at [146, 78] on button "Raw" at bounding box center [152, 73] width 31 height 22
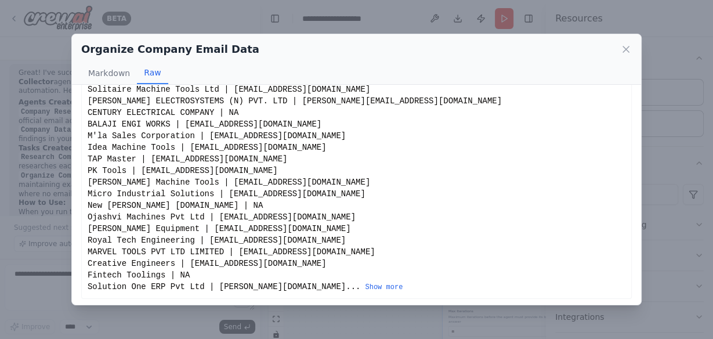
scroll to position [77, 0]
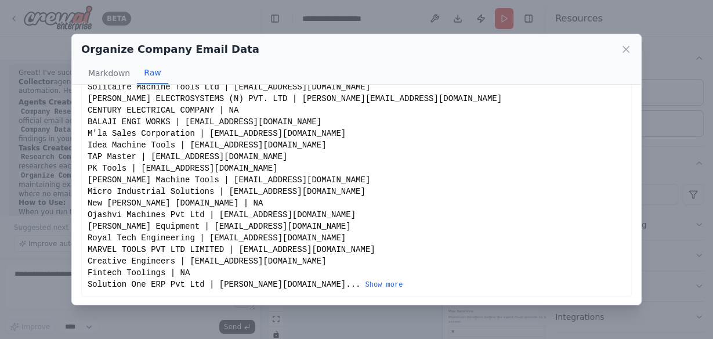
click at [365, 285] on button "Show more" at bounding box center [384, 284] width 38 height 9
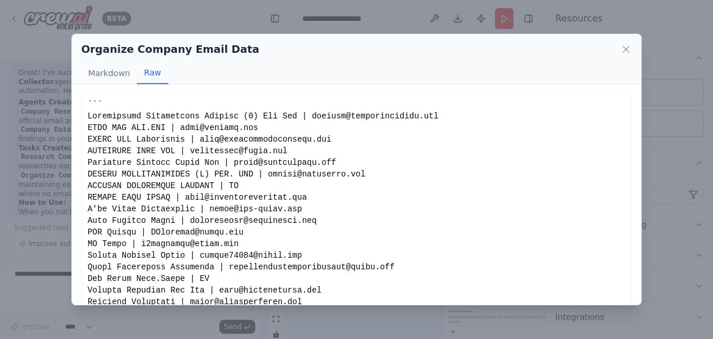
scroll to position [0, 0]
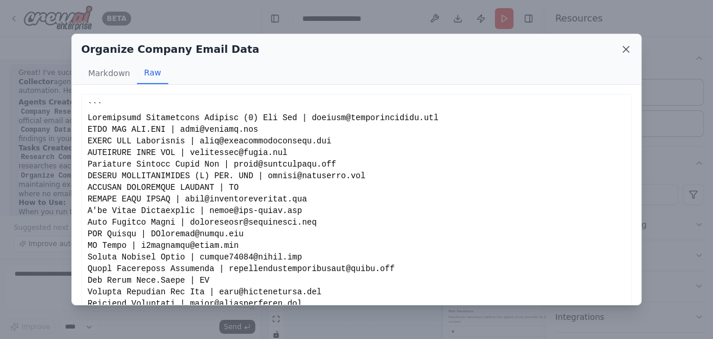
click at [626, 53] on icon at bounding box center [626, 50] width 12 height 12
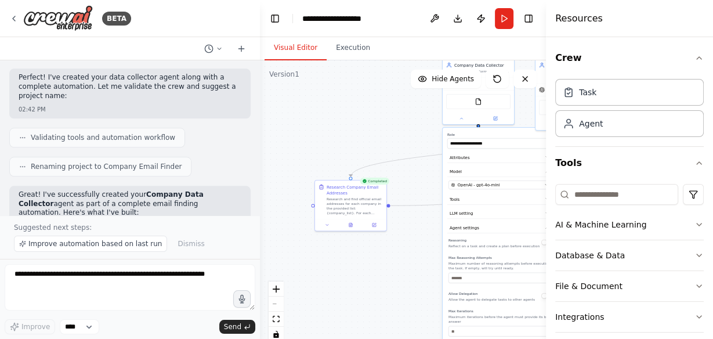
scroll to position [909, 0]
